Goal: Task Accomplishment & Management: Use online tool/utility

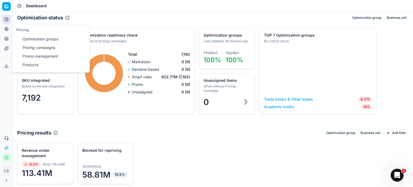
click at [60, 39] on link "Optimization groups" at bounding box center [51, 39] width 63 height 8
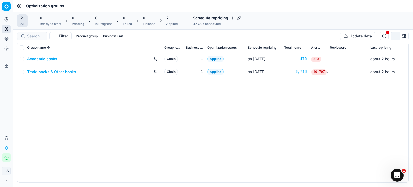
click at [305, 60] on div "476" at bounding box center [295, 58] width 23 height 5
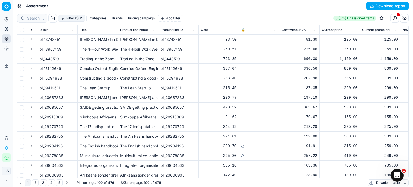
click at [71, 19] on button "Filter (1)" at bounding box center [71, 18] width 27 height 6
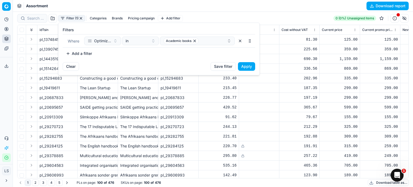
click at [74, 6] on html "Pricing platform Analytics Pricing Product portfolio Templates Export service 0…" at bounding box center [206, 93] width 413 height 187
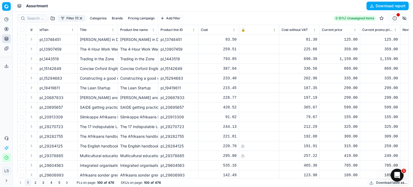
click at [52, 19] on button "button" at bounding box center [52, 18] width 9 height 9
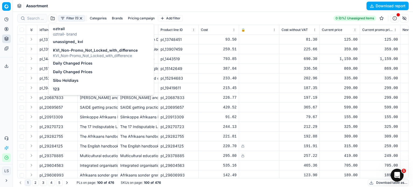
click at [124, 6] on div "Assortment Download report" at bounding box center [213, 6] width 400 height 12
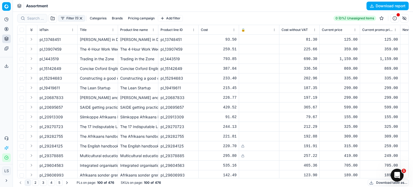
click at [140, 18] on button "Pricing campaign" at bounding box center [141, 18] width 31 height 6
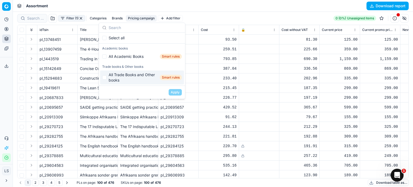
click at [239, 7] on div "Assortment Download report" at bounding box center [213, 6] width 400 height 12
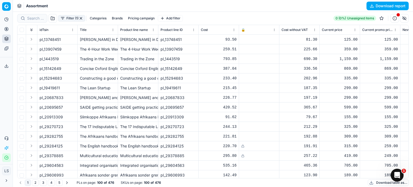
click at [3, 50] on link "Templates" at bounding box center [6, 48] width 9 height 9
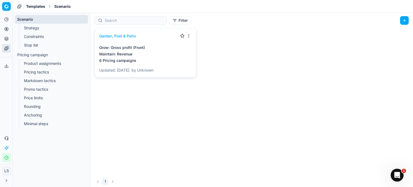
click at [44, 45] on link "Stop list" at bounding box center [52, 45] width 60 height 8
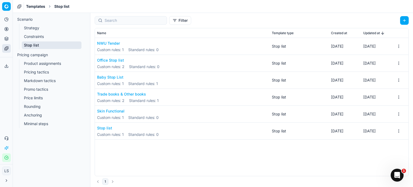
click at [164, 40] on div "NWU Tender Custom rules : 1 Standard rules : 0" at bounding box center [182, 46] width 170 height 17
click at [104, 41] on button "NWU Tender" at bounding box center [128, 43] width 62 height 5
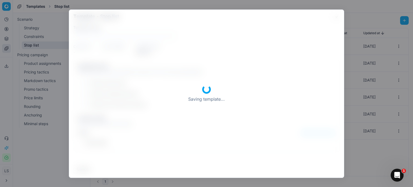
type input "NWU Tender"
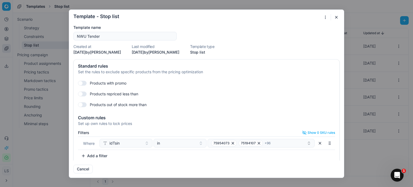
click at [92, 152] on button "Add a filter" at bounding box center [94, 155] width 33 height 9
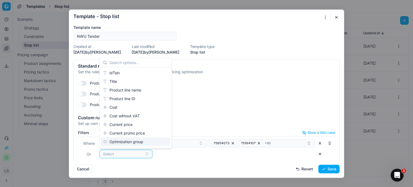
click at [142, 141] on div "Optimization group" at bounding box center [136, 141] width 70 height 9
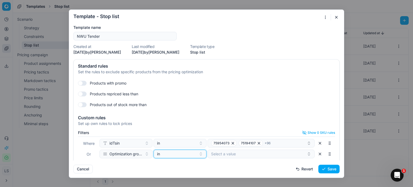
click at [186, 153] on div "in" at bounding box center [176, 153] width 39 height 5
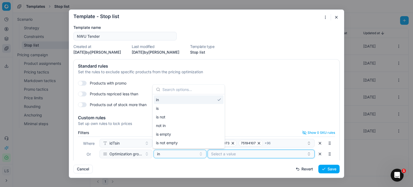
click at [221, 153] on button "Select a value" at bounding box center [260, 153] width 107 height 9
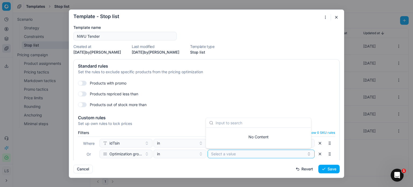
click at [237, 80] on div "Products with promo" at bounding box center [206, 83] width 257 height 9
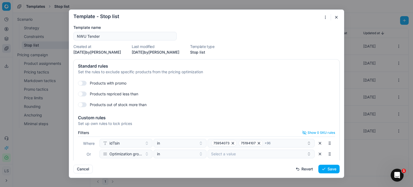
click at [87, 169] on button "Cancel" at bounding box center [82, 168] width 19 height 9
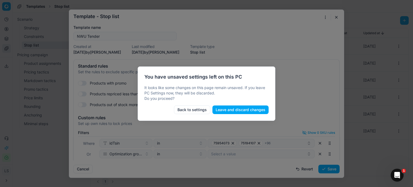
click at [240, 110] on button "Leave and discard changes" at bounding box center [240, 109] width 56 height 9
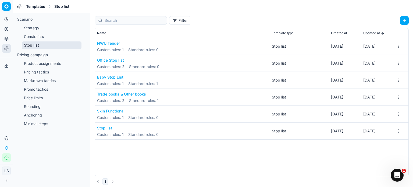
click at [113, 62] on button "Office Stop list" at bounding box center [128, 59] width 62 height 5
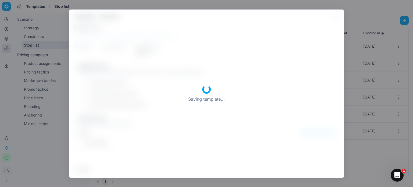
type input "Office Stop list"
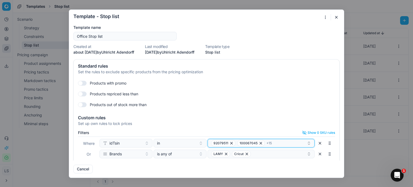
click at [220, 143] on span "92079511" at bounding box center [220, 143] width 15 height 4
click at [333, 21] on form "Template - Stop list Saving template... Template name Office Stop list Created …" at bounding box center [206, 94] width 275 height 168
click at [336, 13] on form "Template - Stop list Saving template... Template name Office Stop list Created …" at bounding box center [206, 94] width 275 height 168
click at [336, 17] on button "button" at bounding box center [336, 17] width 6 height 6
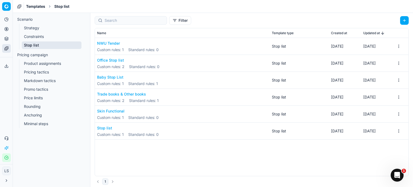
click at [117, 93] on button "Trade books & Other books" at bounding box center [128, 93] width 62 height 5
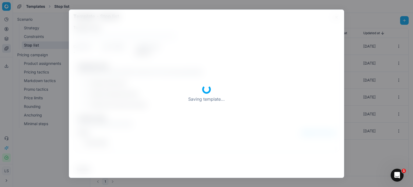
type input "Trade books & Other books"
checkbox input "true"
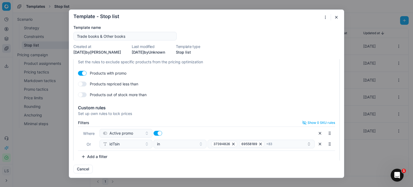
scroll to position [15, 0]
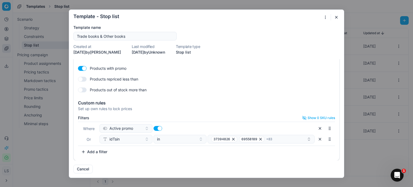
click at [338, 16] on button "button" at bounding box center [336, 17] width 6 height 6
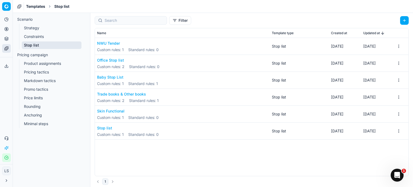
click at [58, 65] on link "Product assignments" at bounding box center [52, 64] width 60 height 8
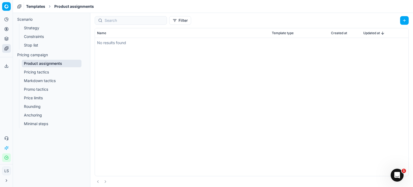
click at [38, 47] on link "Stop list" at bounding box center [52, 45] width 60 height 8
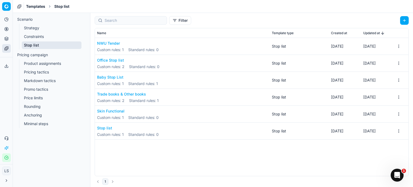
click at [50, 38] on link "Constraints" at bounding box center [52, 37] width 60 height 8
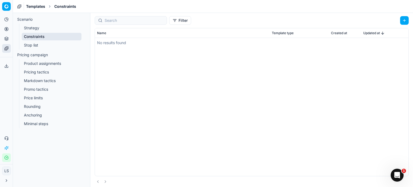
click at [56, 29] on link "Strategy" at bounding box center [52, 28] width 60 height 8
